Goal: Check status

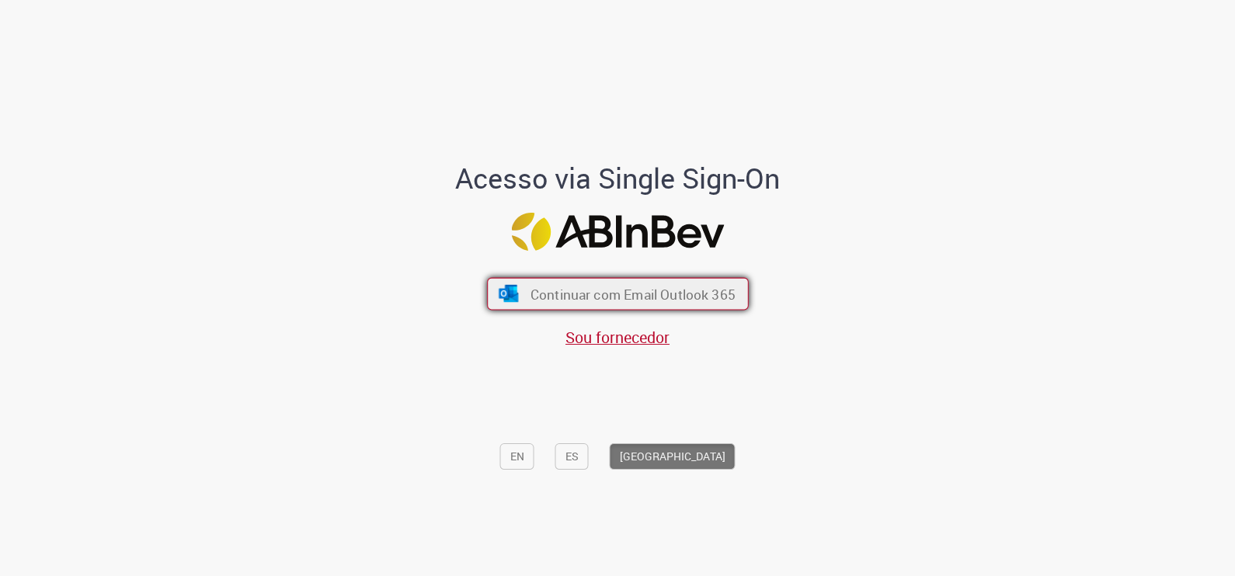
click at [590, 293] on span "Continuar com Email Outlook 365" at bounding box center [632, 294] width 205 height 18
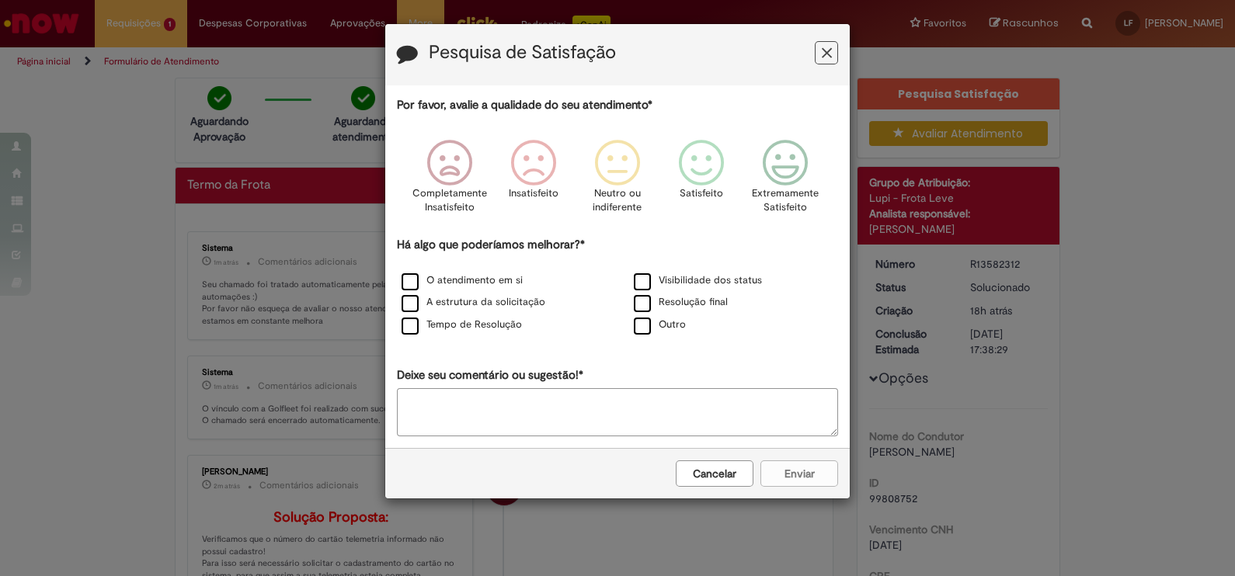
click at [832, 57] on button "Feedback" at bounding box center [826, 52] width 23 height 23
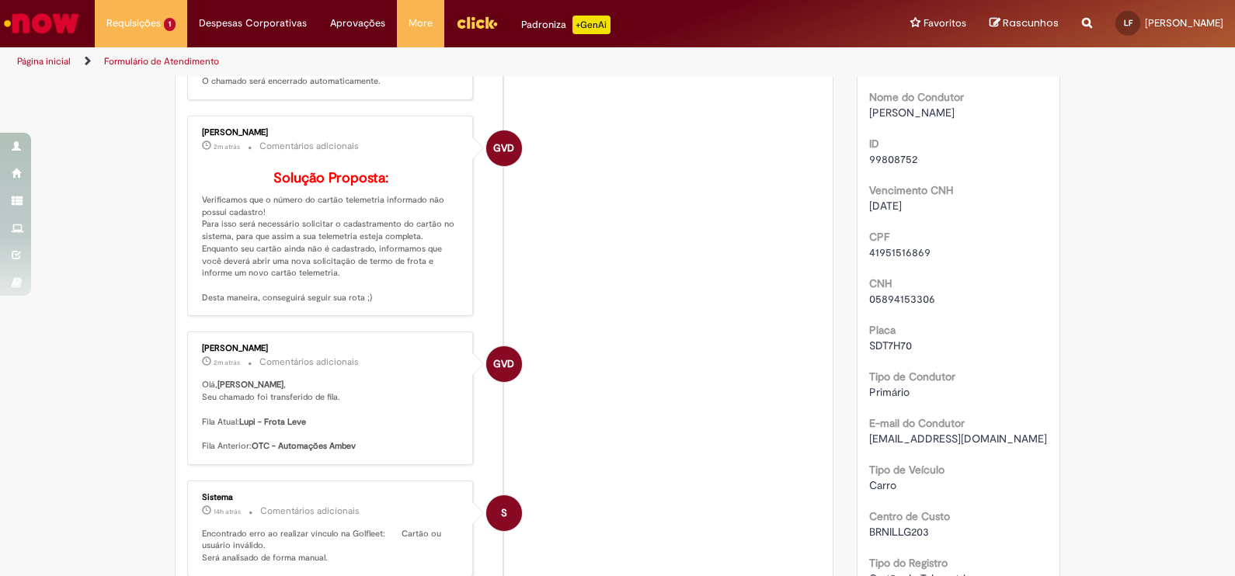
scroll to position [327, 0]
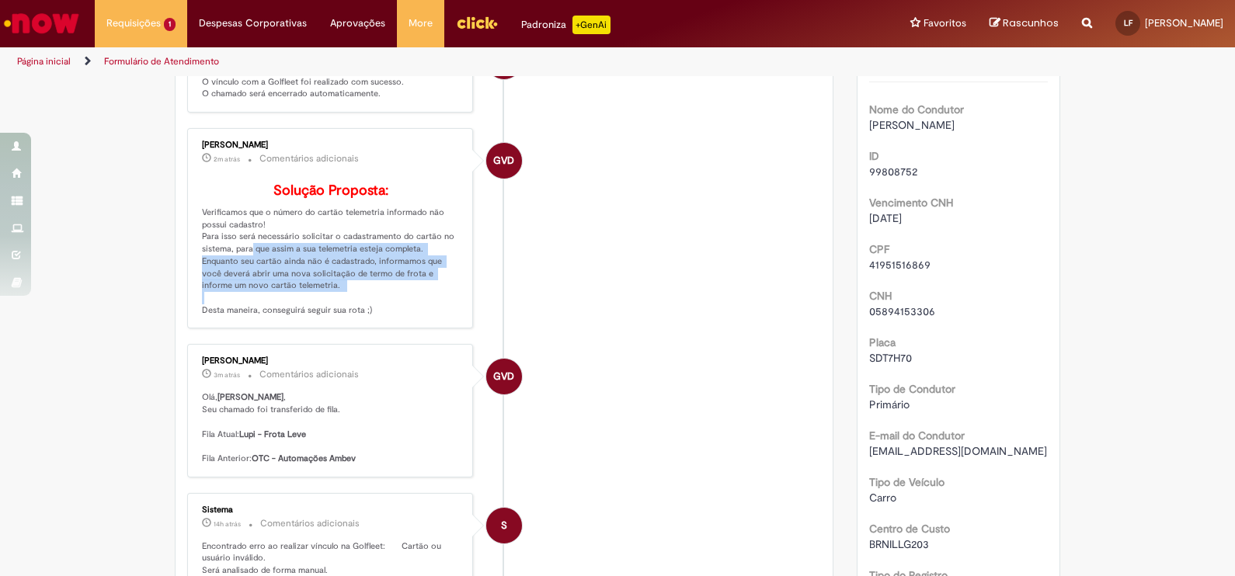
drag, startPoint x: 237, startPoint y: 269, endPoint x: 431, endPoint y: 312, distance: 199.0
click at [431, 312] on p "Solução Proposta: Verificamos que o número do cartão telemetria informado não p…" at bounding box center [331, 249] width 259 height 133
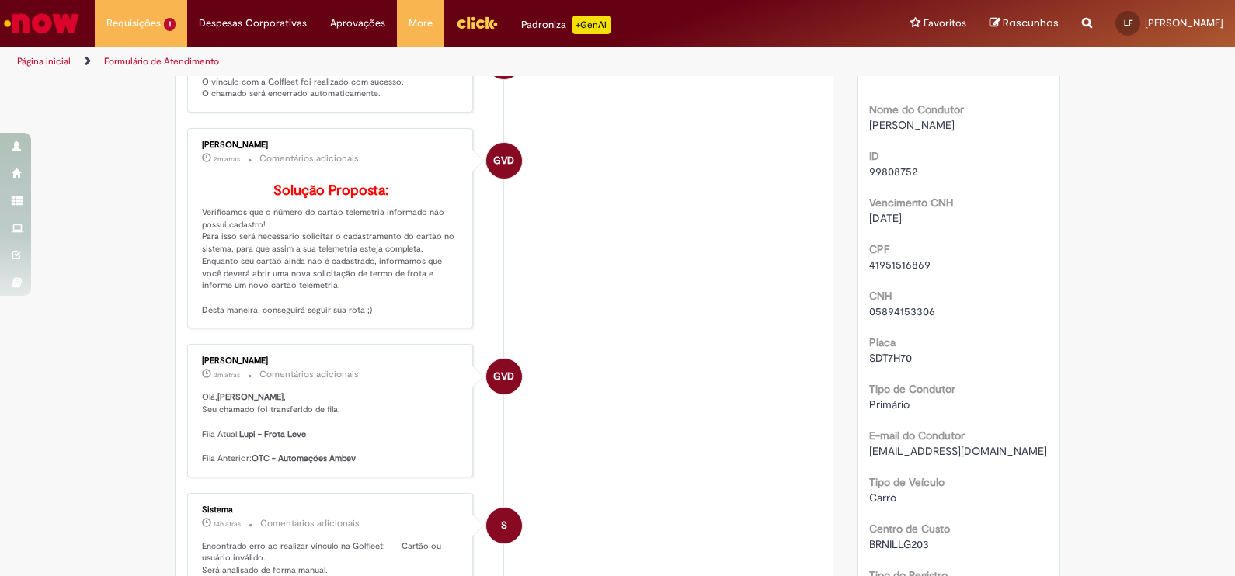
click at [120, 282] on div "Verificar Código de Barras Aguardando Aprovação Aguardando atendimento Em andam…" at bounding box center [617, 523] width 1235 height 1545
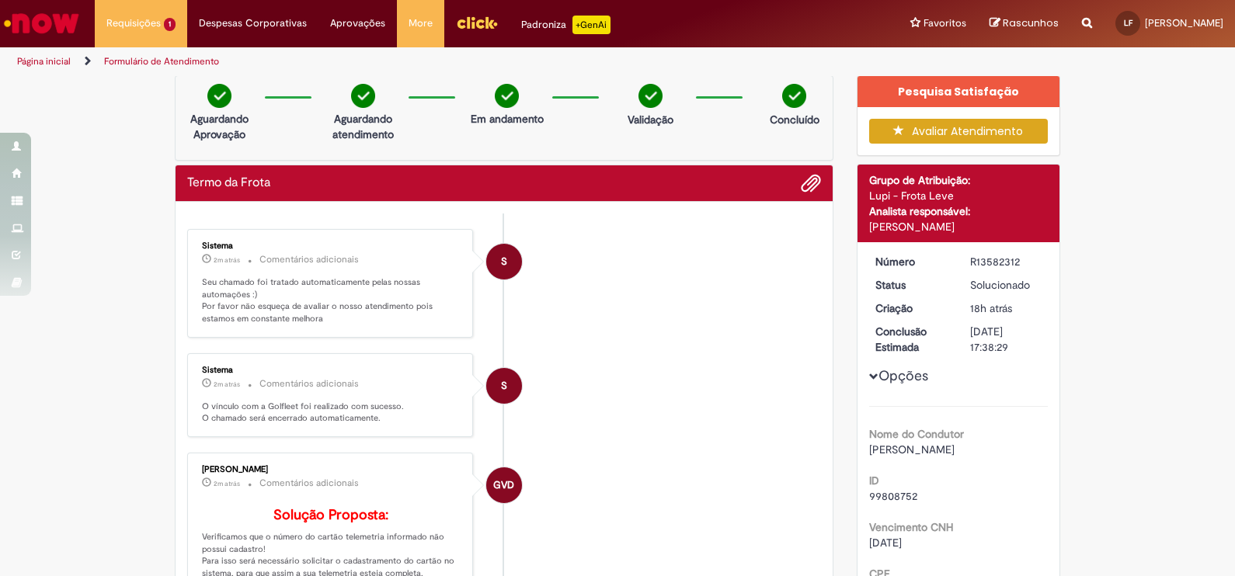
scroll to position [0, 0]
